Goal: Find specific page/section: Find specific page/section

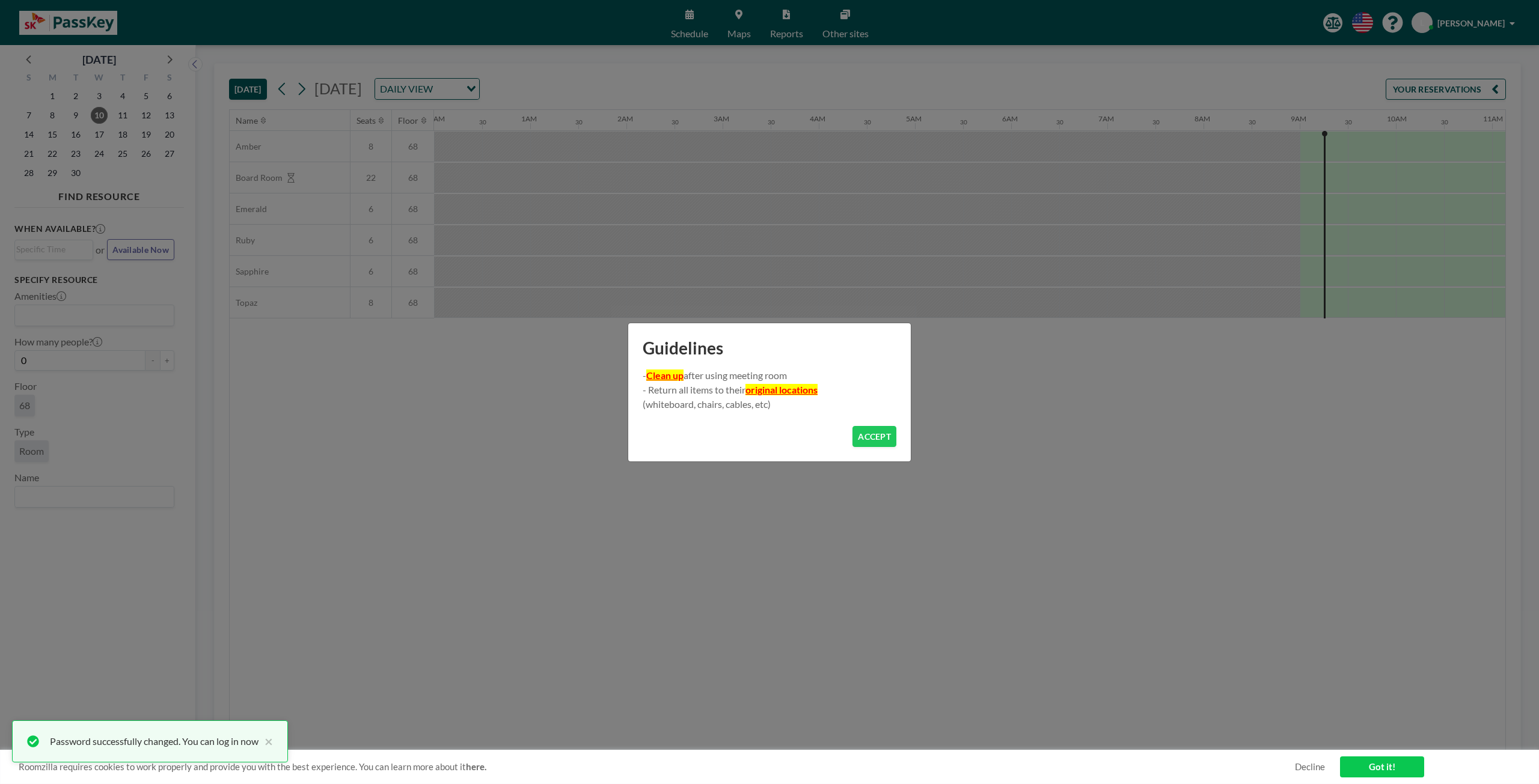
scroll to position [0, 818]
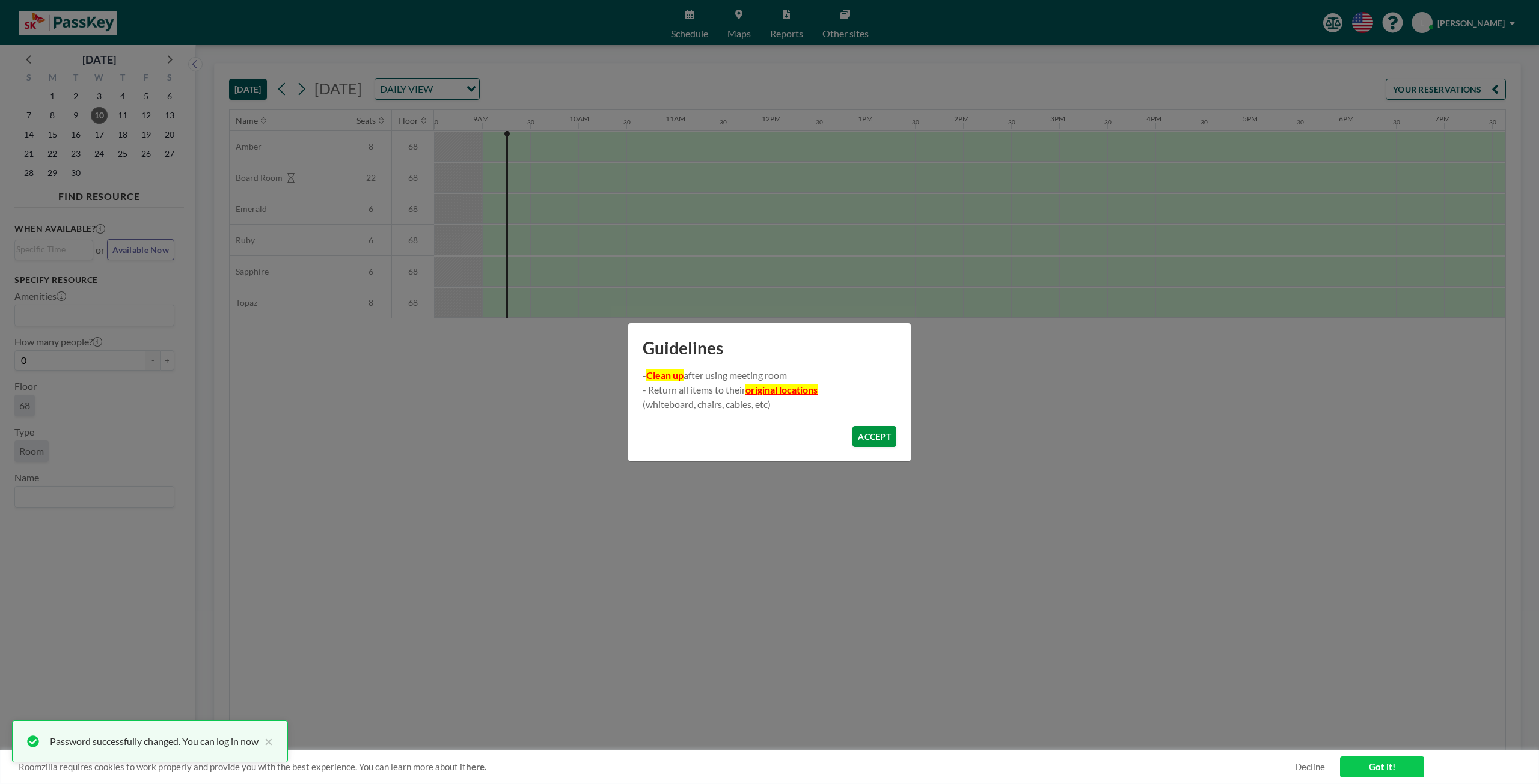
click at [884, 442] on button "ACCEPT" at bounding box center [874, 436] width 44 height 21
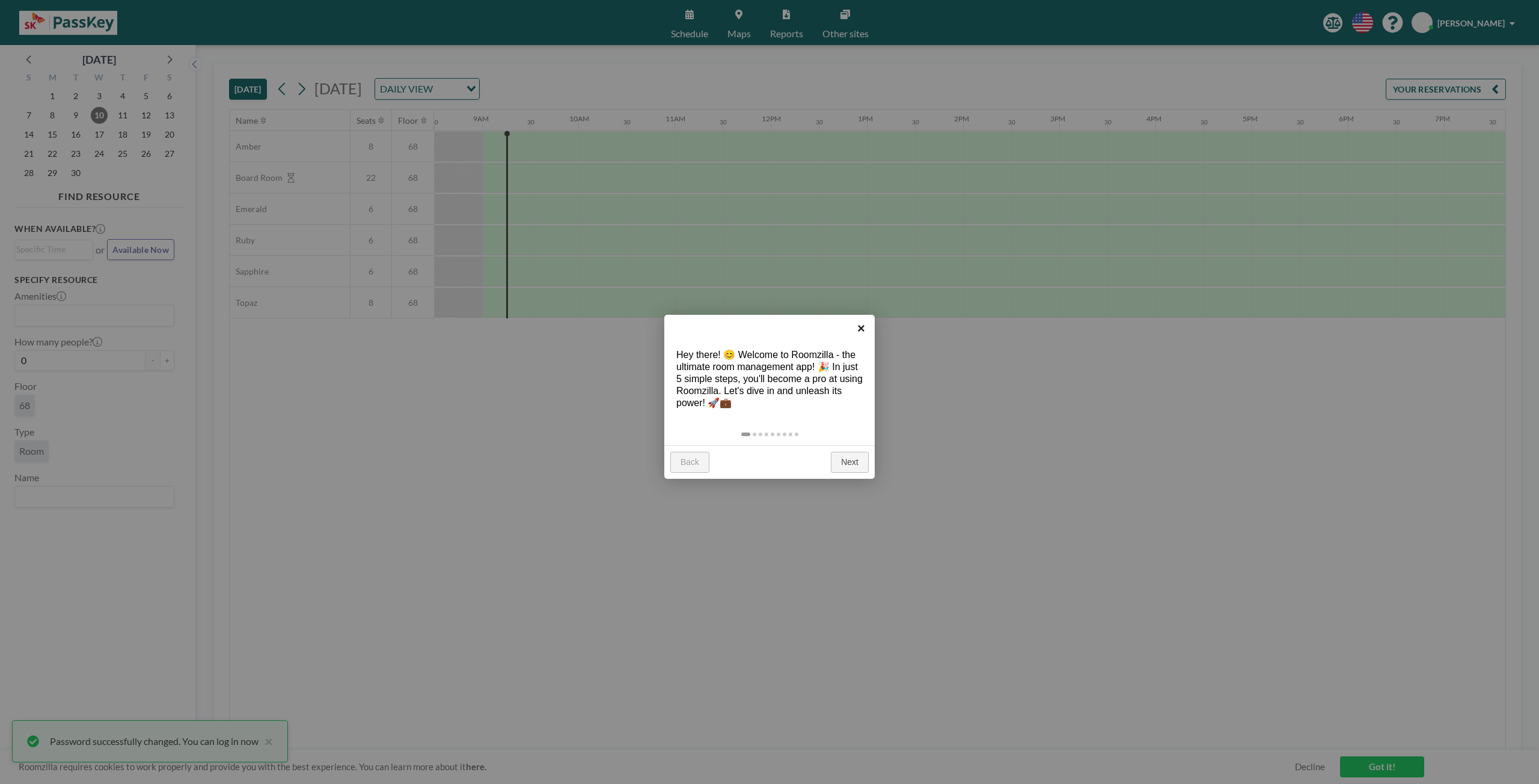
click at [862, 332] on link "×" at bounding box center [861, 329] width 27 height 27
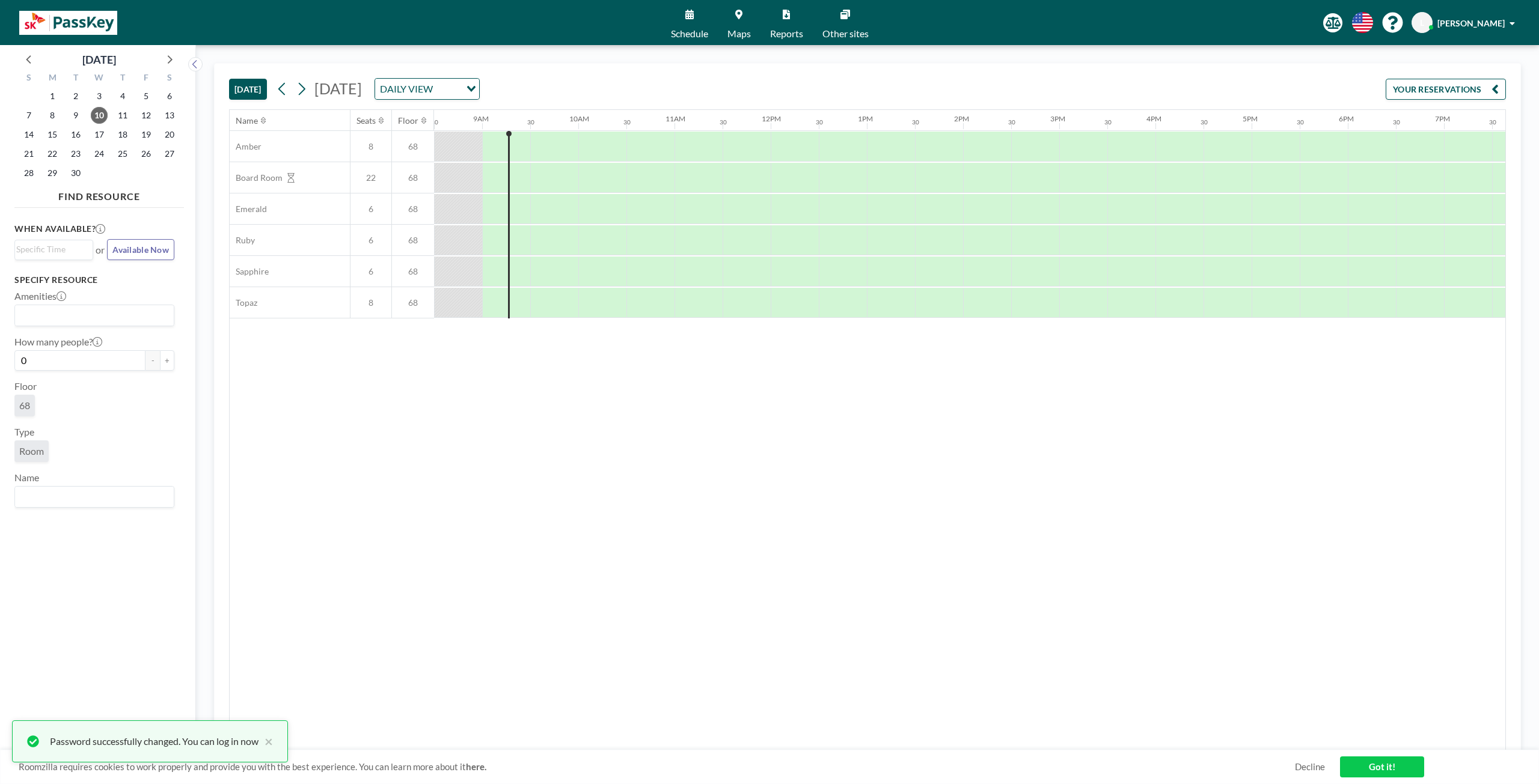
click at [274, 426] on div "Name Seats Floor 12AM 30 1AM 30 2AM 30 3AM 30 4AM 30 5AM 30 6AM 30 7AM 30 8AM 3…" at bounding box center [867, 430] width 1275 height 641
click at [386, 431] on div "Name Seats Floor 12AM 30 1AM 30 2AM 30 3AM 30 4AM 30 5AM 30 6AM 30 7AM 30 8AM 3…" at bounding box center [867, 430] width 1275 height 641
click at [479, 86] on div "DAILY VIEW Loading..." at bounding box center [427, 89] width 104 height 20
click at [621, 130] on li "WEEKLY VIEW" at bounding box center [598, 128] width 103 height 18
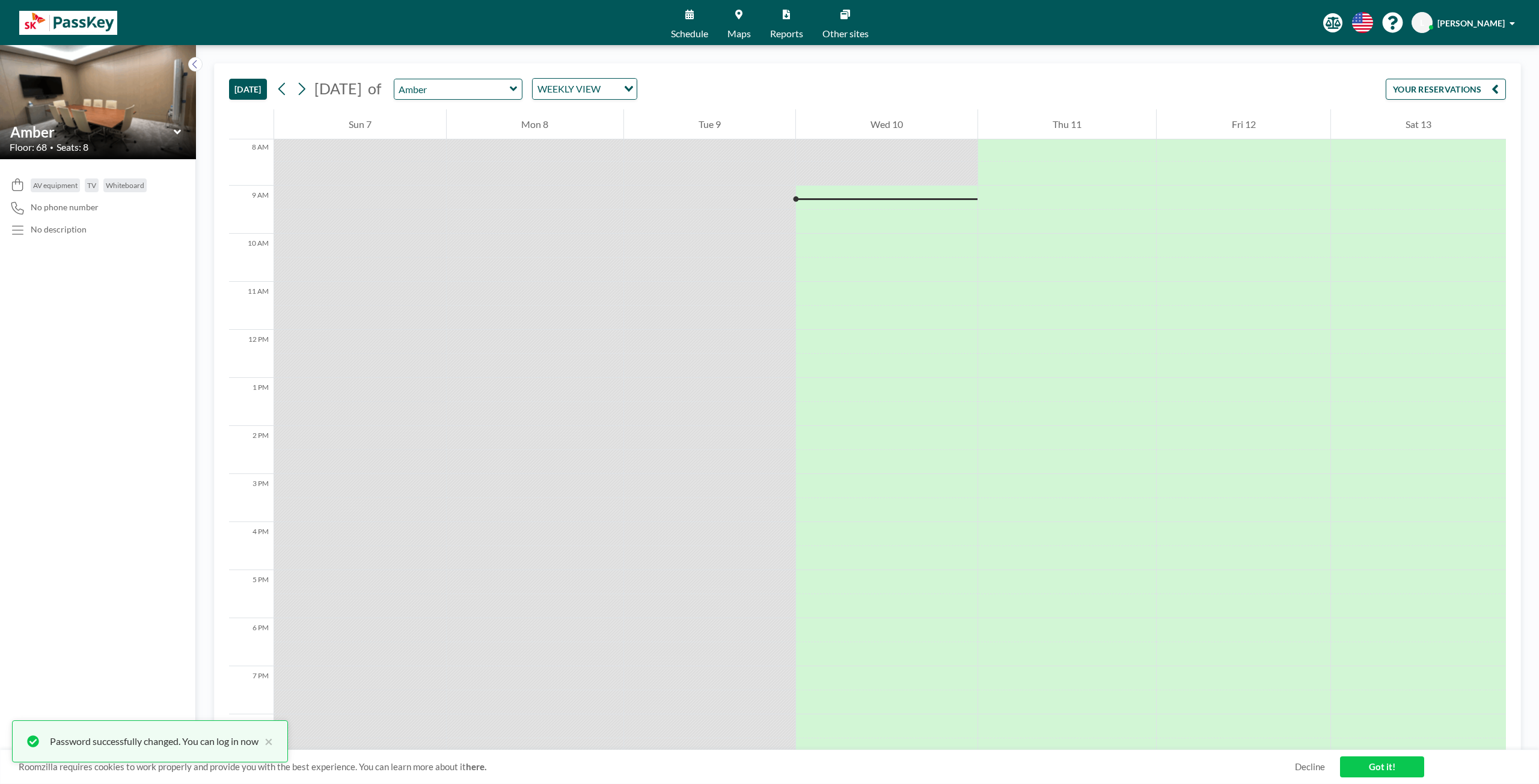
scroll to position [409, 0]
click at [761, 71] on div "TODAY September 2025 of Amber WEEKLY VIEW Loading... YOUR RESERVATIONS" at bounding box center [867, 86] width 1277 height 45
click at [737, 18] on icon at bounding box center [739, 14] width 7 height 10
click at [740, 24] on link "Maps" at bounding box center [739, 22] width 43 height 45
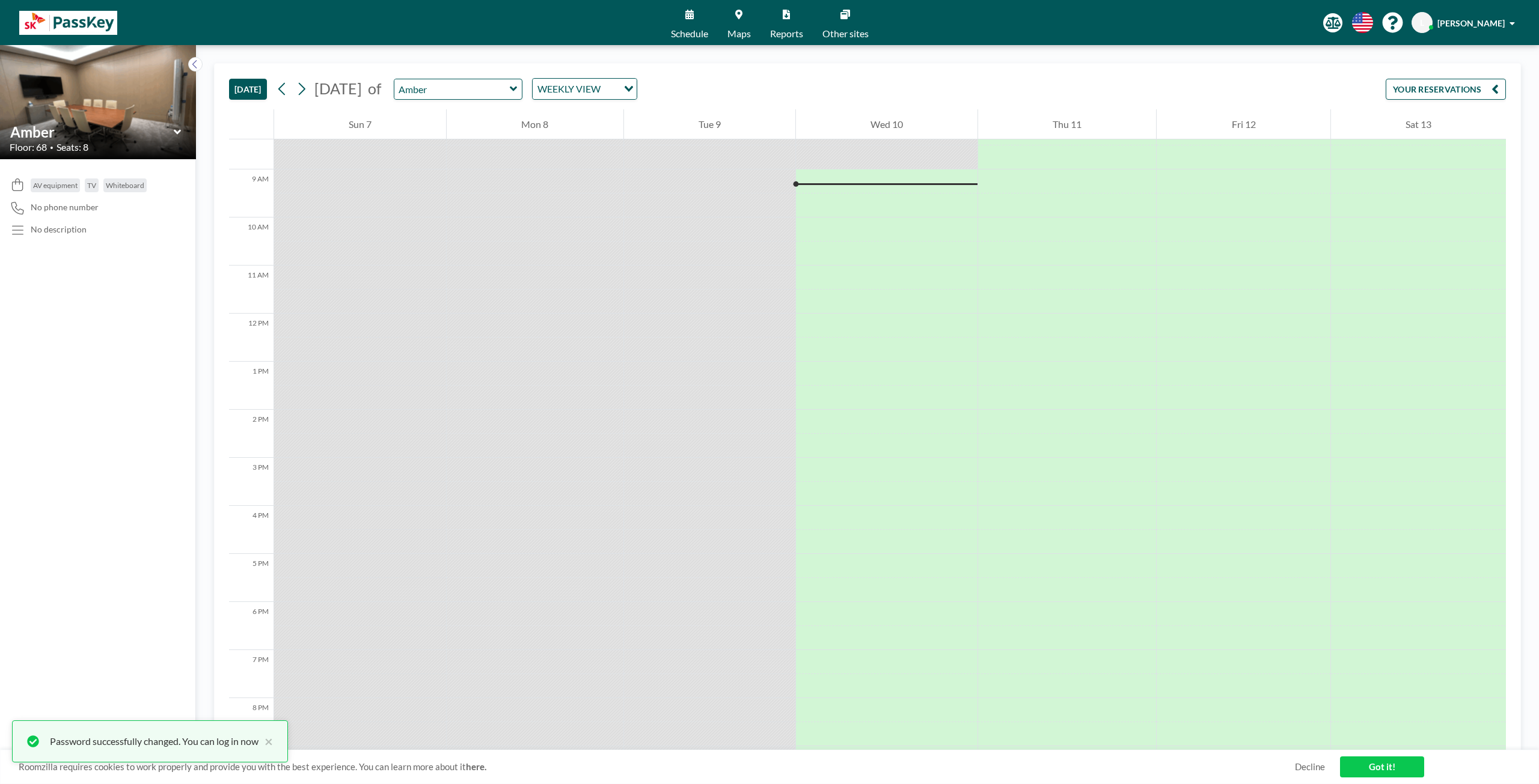
scroll to position [409, 0]
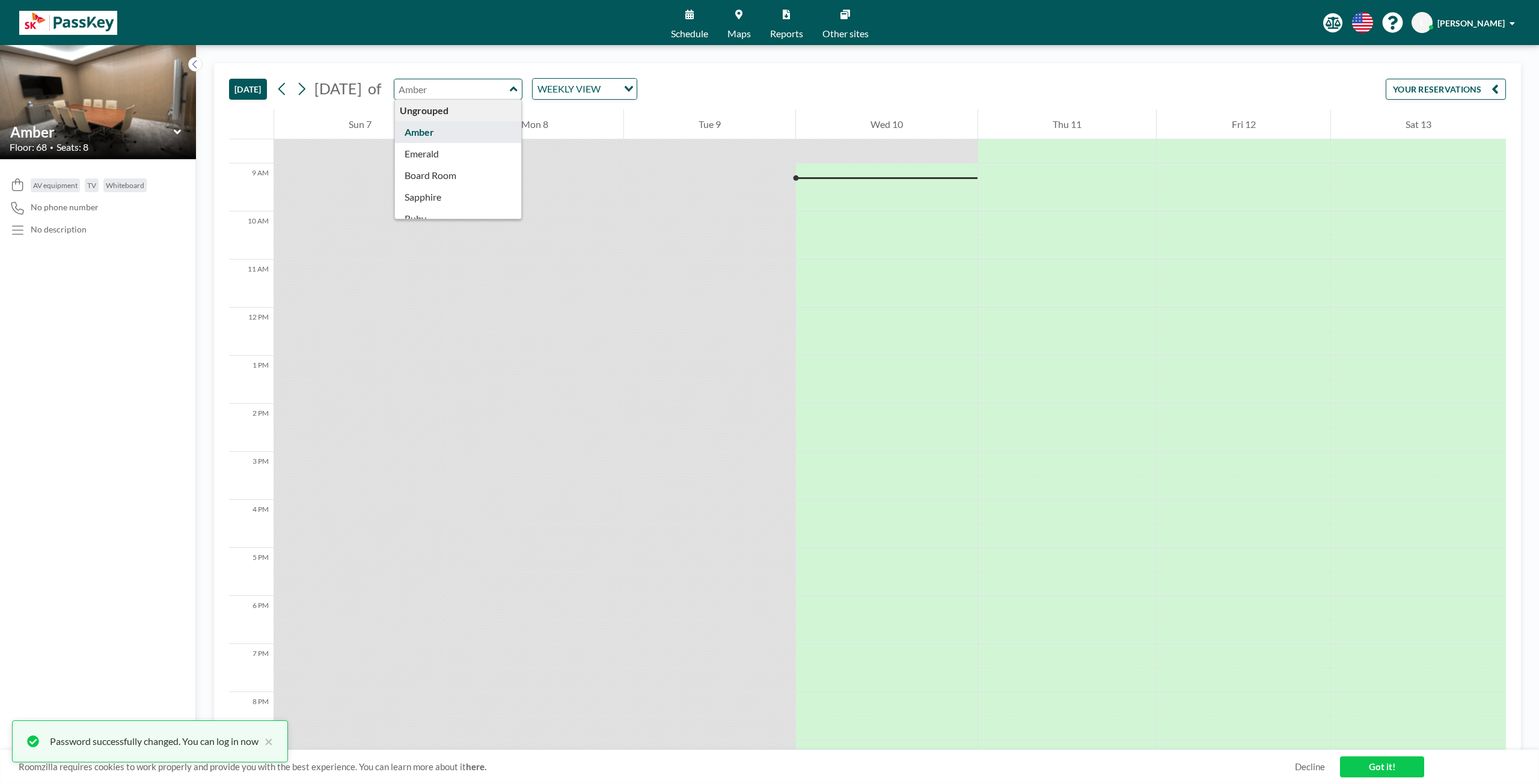
click at [510, 90] on input "text" at bounding box center [452, 89] width 115 height 20
type input "Board Room"
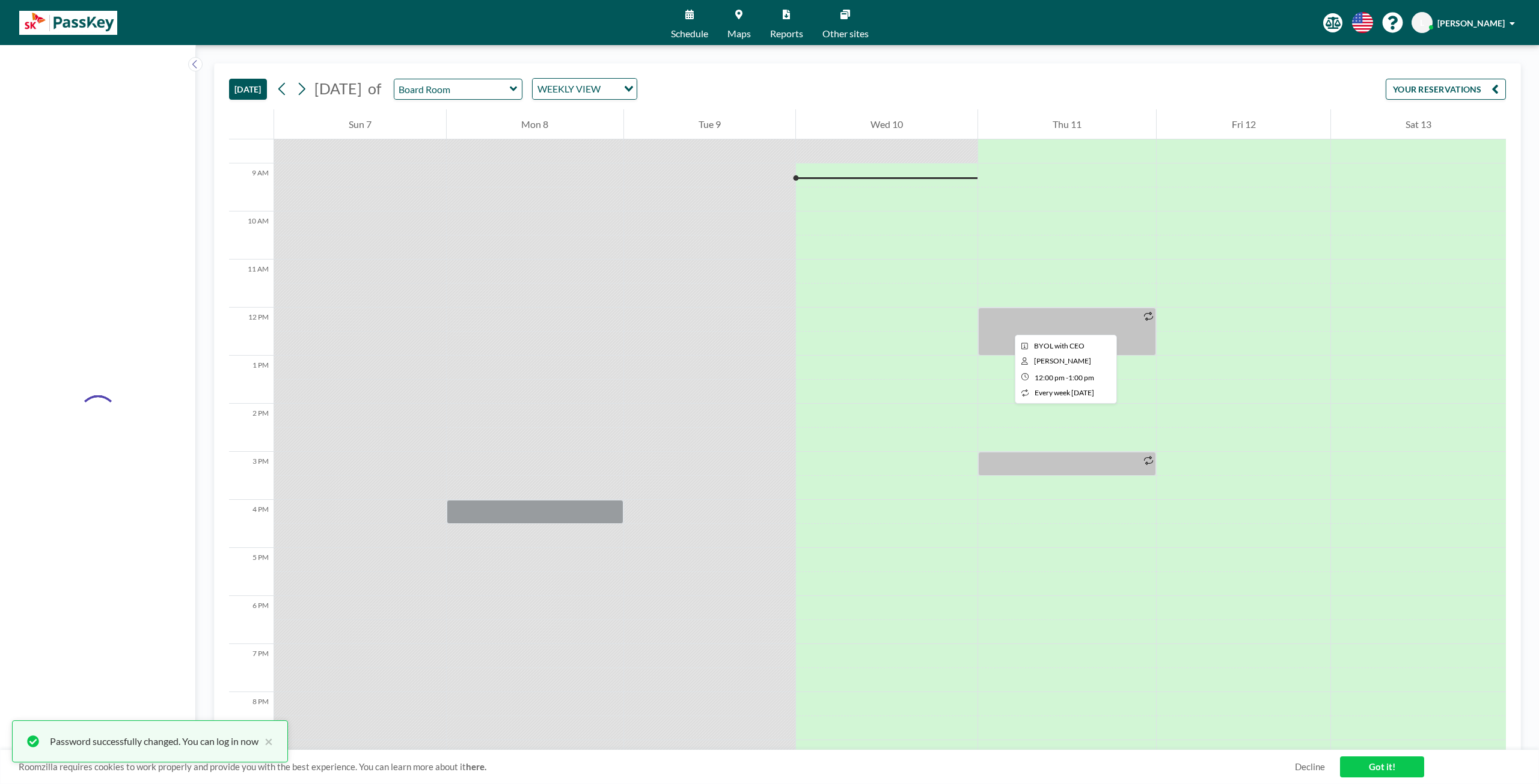
click at [1005, 324] on div at bounding box center [1067, 331] width 178 height 48
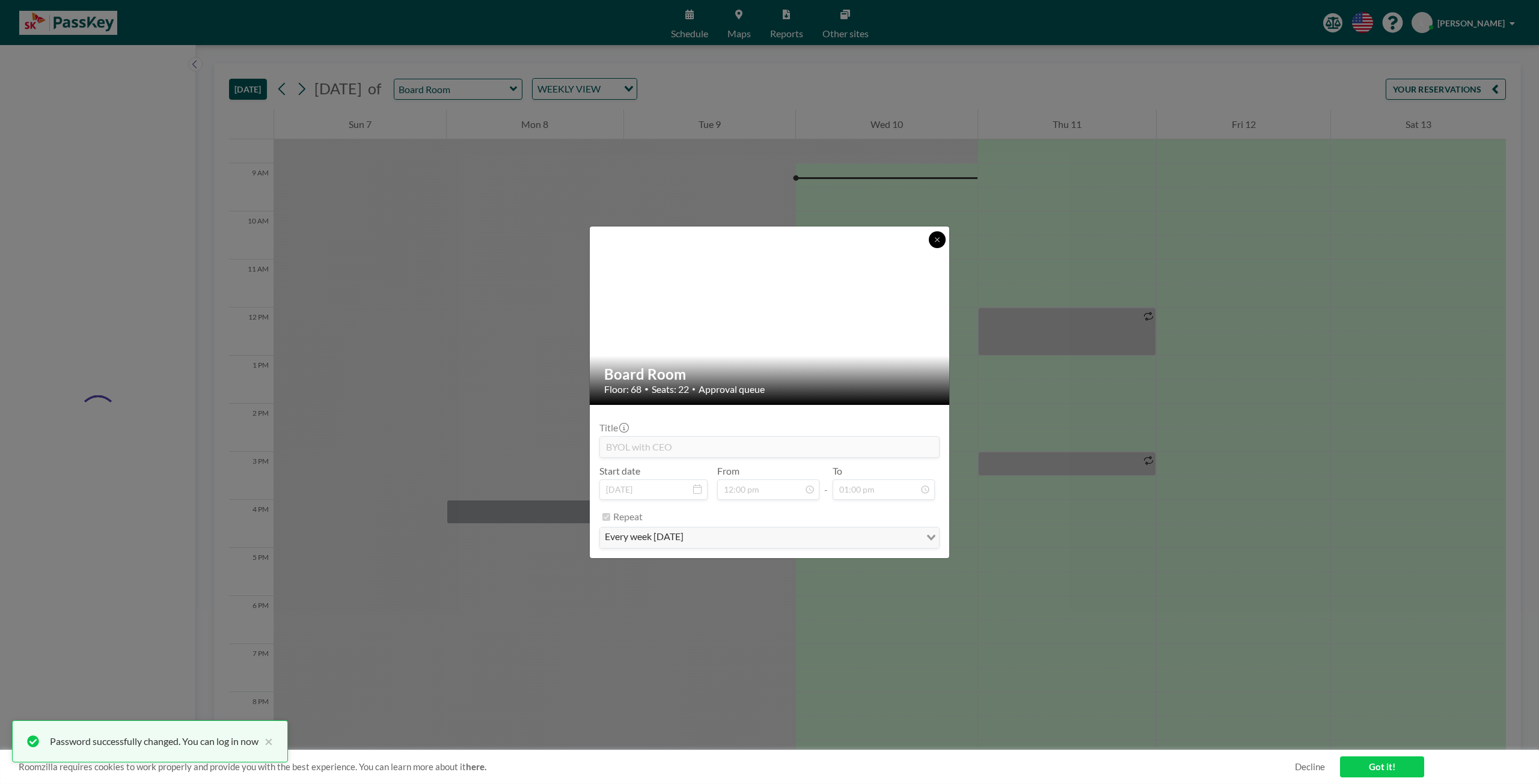
click at [939, 241] on icon at bounding box center [937, 240] width 4 height 4
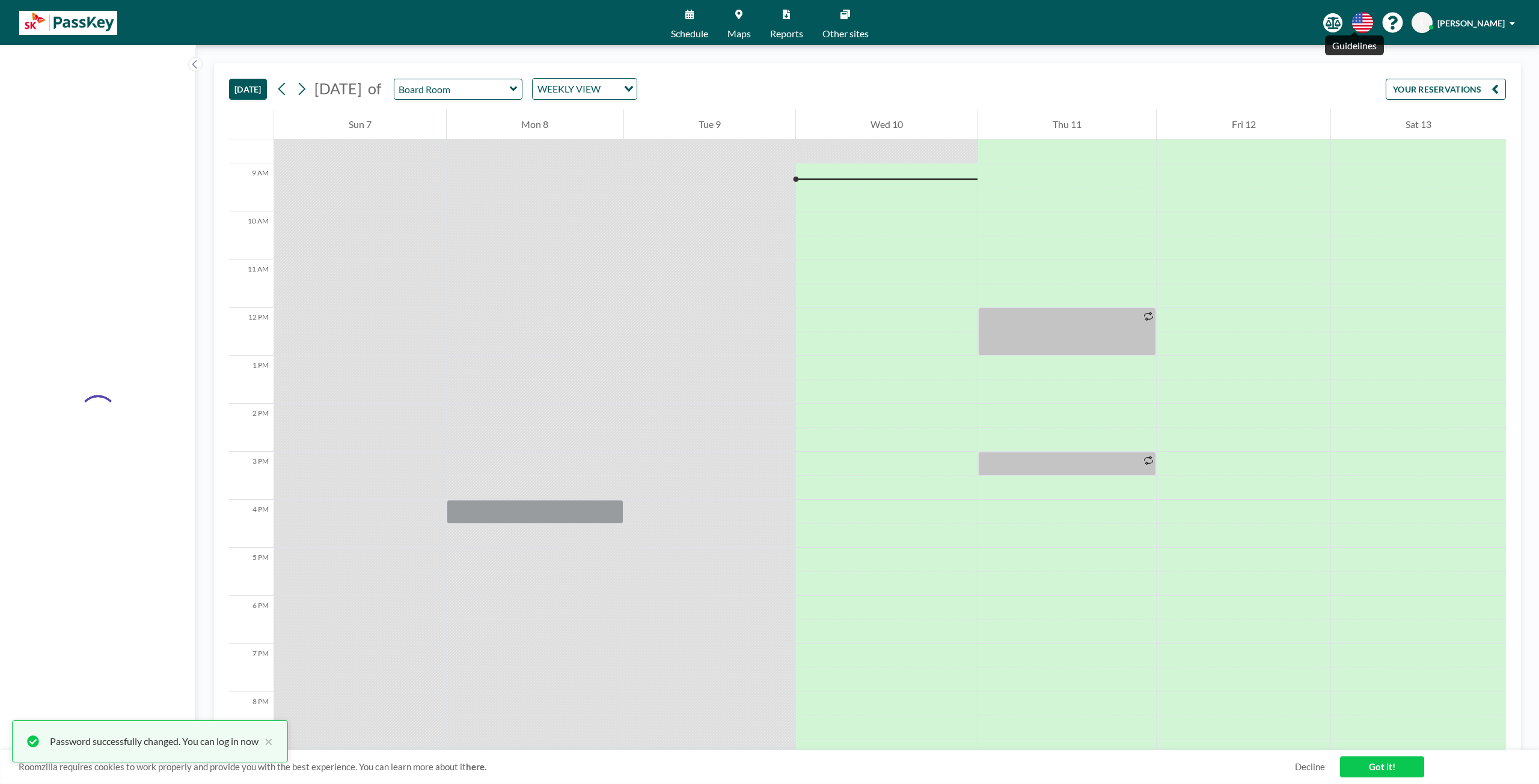
click at [1341, 25] on icon at bounding box center [1333, 23] width 15 height 12
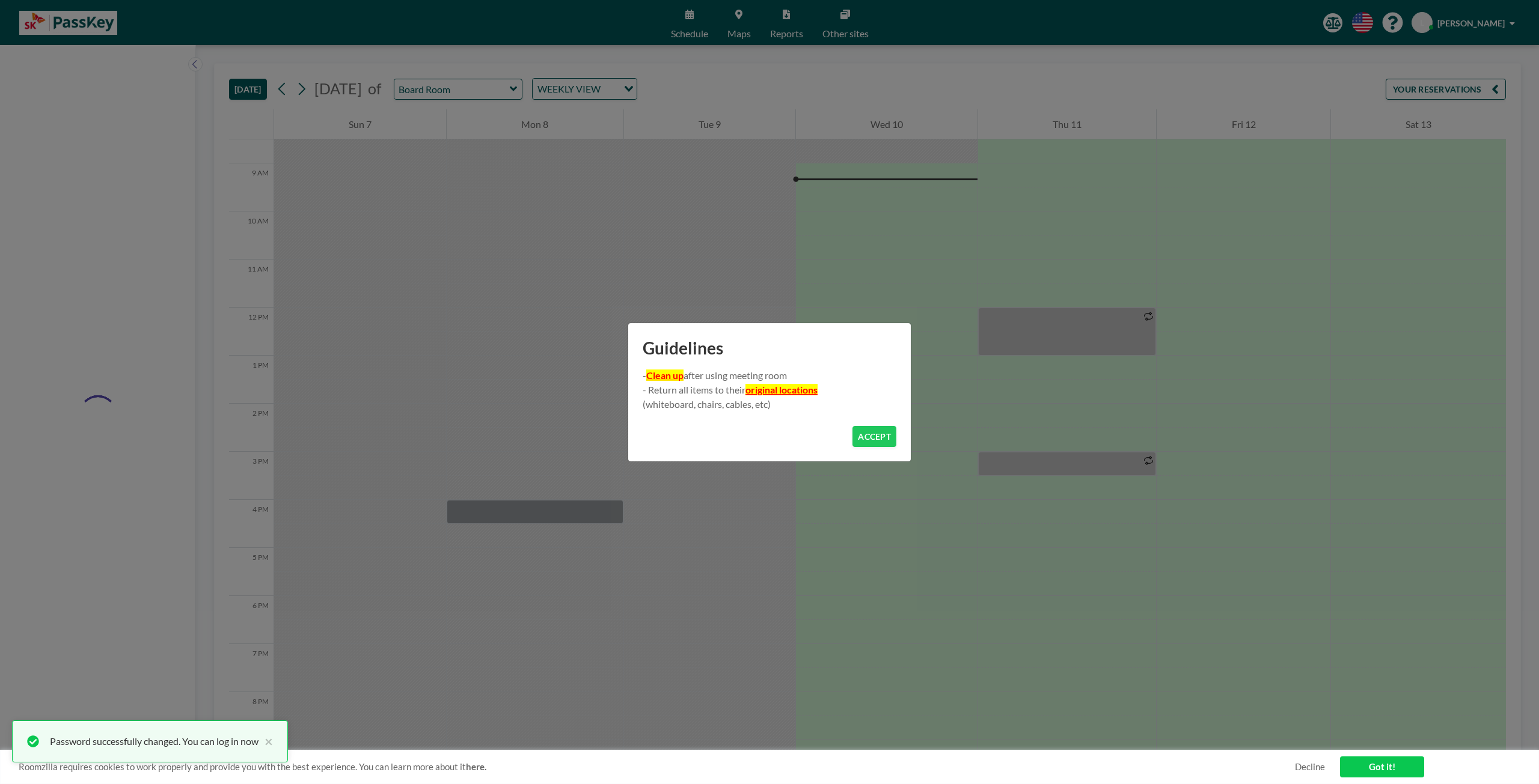
click at [878, 294] on div "Guidelines - Clean up after using meeting room - Return all items to their orig…" at bounding box center [770, 392] width 1539 height 784
click at [877, 442] on button "ACCEPT" at bounding box center [874, 436] width 44 height 21
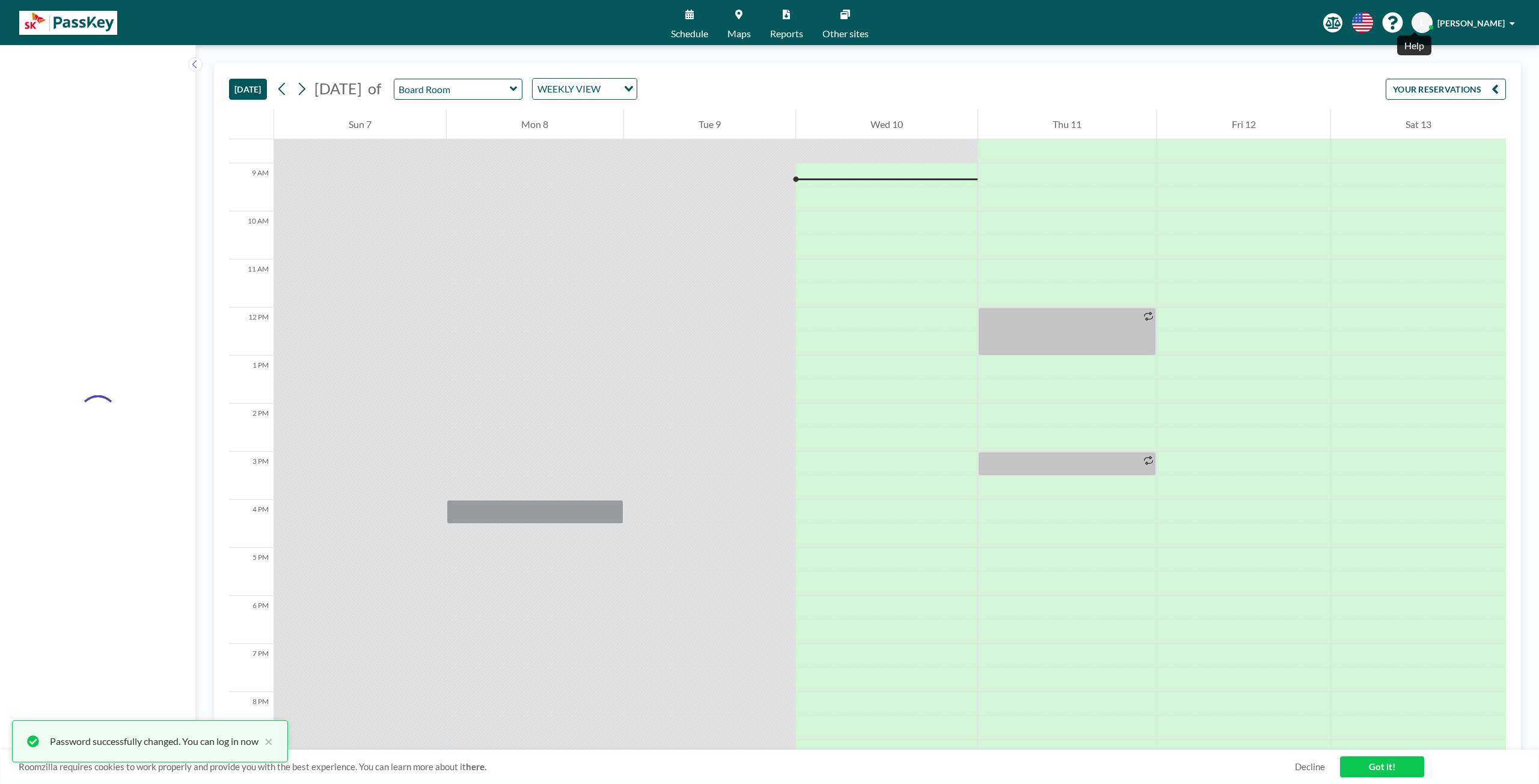
click at [1402, 26] on icon at bounding box center [1392, 23] width 20 height 20
